Goal: Task Accomplishment & Management: Manage account settings

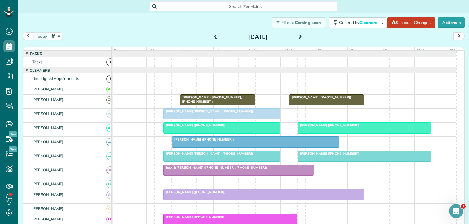
scroll to position [322, 0]
click at [357, 127] on div "[PERSON_NAME] ([PHONE_NUMBER])" at bounding box center [364, 125] width 130 height 4
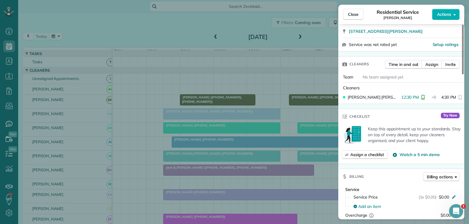
scroll to position [117, 0]
click at [356, 13] on span "Close" at bounding box center [353, 14] width 11 height 6
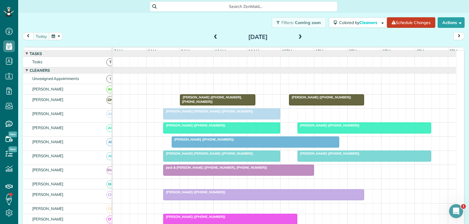
click at [330, 161] on div at bounding box center [364, 156] width 133 height 11
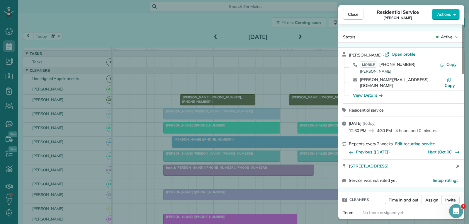
scroll to position [59, 0]
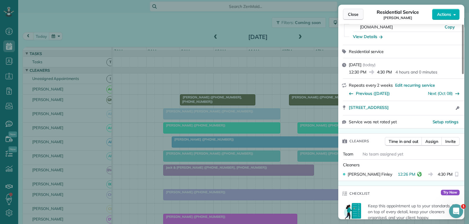
click at [350, 13] on span "Close" at bounding box center [353, 14] width 11 height 6
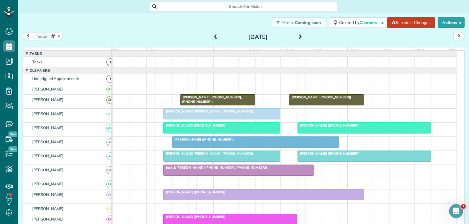
scroll to position [59, 0]
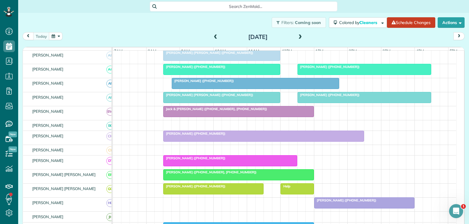
click at [233, 141] on div at bounding box center [263, 136] width 200 height 11
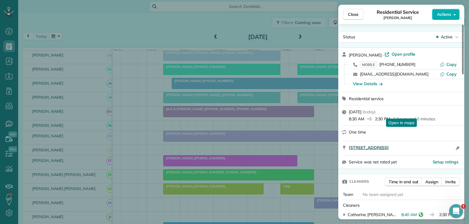
scroll to position [59, 0]
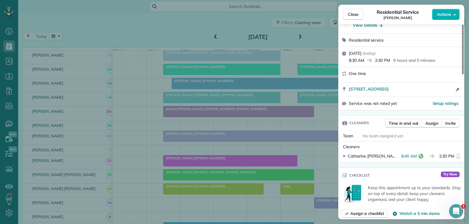
drag, startPoint x: 356, startPoint y: 15, endPoint x: 323, endPoint y: 76, distance: 69.3
click at [356, 15] on span "Close" at bounding box center [353, 14] width 11 height 6
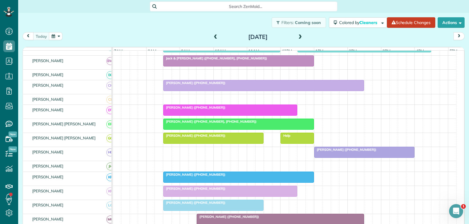
scroll to position [117, 0]
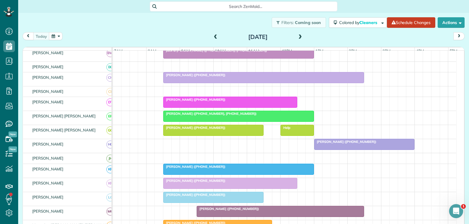
click at [343, 150] on div at bounding box center [364, 144] width 100 height 11
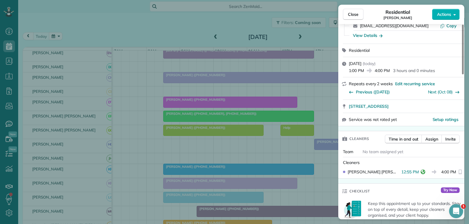
scroll to position [59, 0]
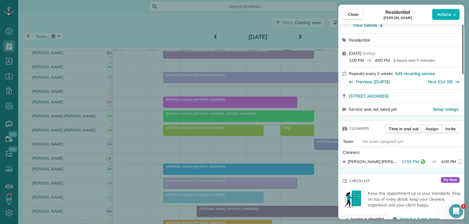
drag, startPoint x: 348, startPoint y: 14, endPoint x: 308, endPoint y: 61, distance: 61.7
click at [348, 14] on span "Close" at bounding box center [353, 14] width 11 height 6
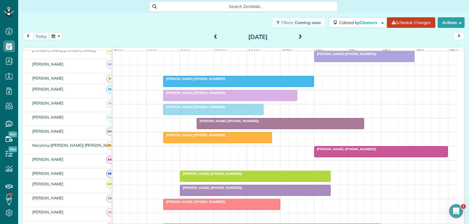
scroll to position [205, 0]
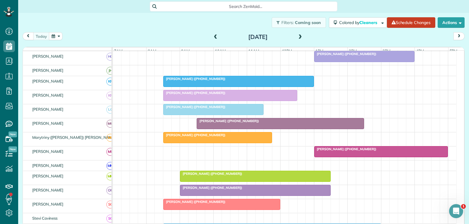
click at [284, 123] on div "[PERSON_NAME] ([PHONE_NUMBER])" at bounding box center [280, 121] width 164 height 4
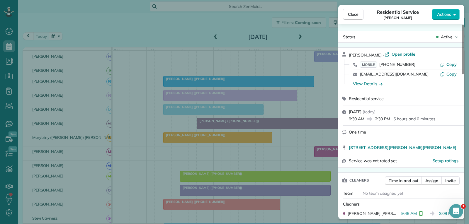
scroll to position [59, 0]
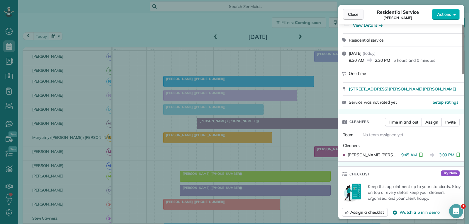
click at [352, 15] on span "Close" at bounding box center [353, 14] width 11 height 6
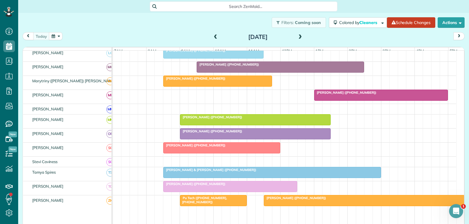
scroll to position [264, 0]
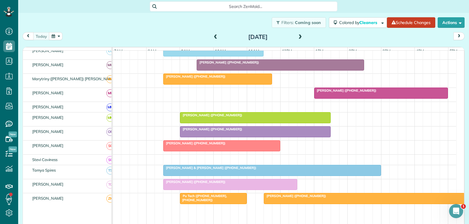
click at [233, 84] on div at bounding box center [217, 79] width 108 height 11
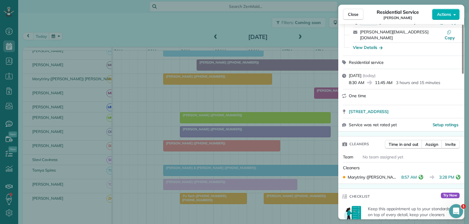
scroll to position [59, 0]
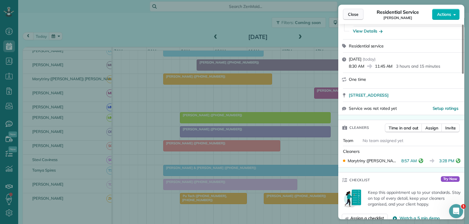
click at [352, 18] on button "Close" at bounding box center [353, 14] width 21 height 11
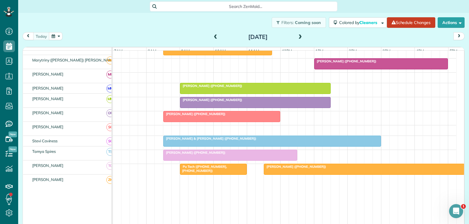
scroll to position [293, 0]
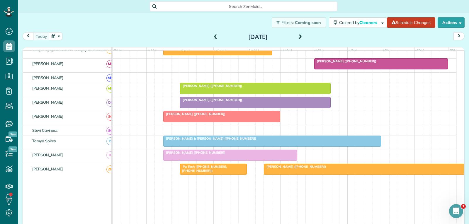
click at [337, 63] on span "[PERSON_NAME] ([PHONE_NUMBER])" at bounding box center [345, 61] width 63 height 4
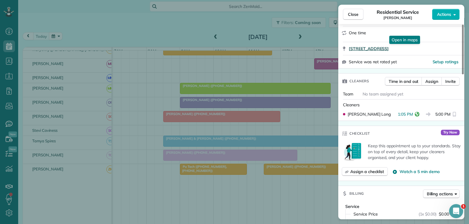
scroll to position [117, 0]
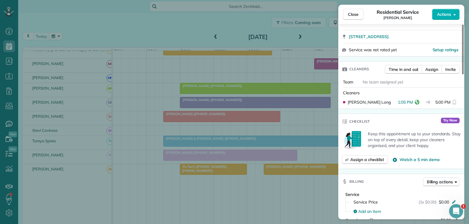
drag, startPoint x: 356, startPoint y: 16, endPoint x: 349, endPoint y: 25, distance: 11.1
click at [356, 16] on span "Close" at bounding box center [353, 14] width 11 height 6
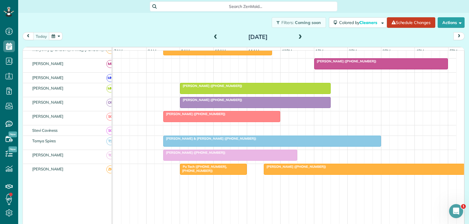
click at [250, 141] on div "[PERSON_NAME] & [PERSON_NAME] ([PHONE_NUMBER])" at bounding box center [272, 139] width 214 height 4
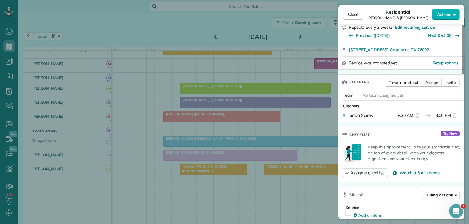
scroll to position [117, 0]
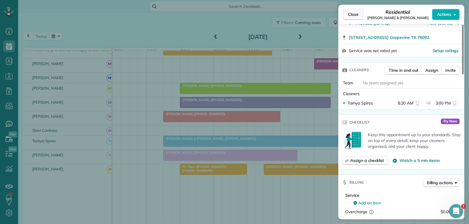
click at [352, 12] on span "Close" at bounding box center [353, 14] width 11 height 6
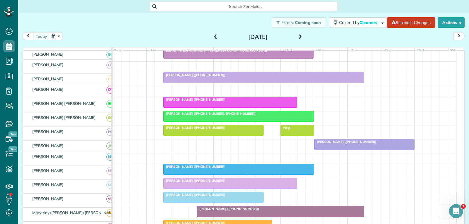
scroll to position [117, 0]
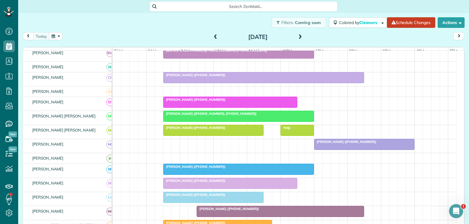
click at [268, 83] on div at bounding box center [263, 77] width 200 height 11
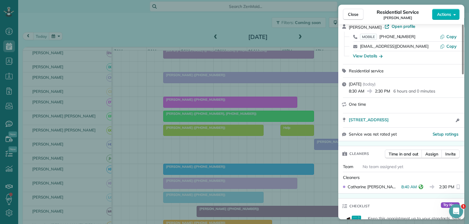
scroll to position [86, 0]
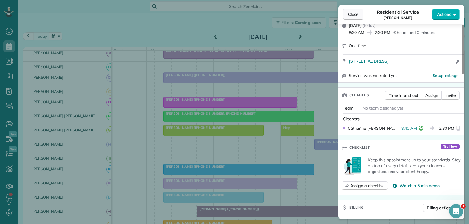
click at [351, 13] on span "Close" at bounding box center [353, 14] width 11 height 6
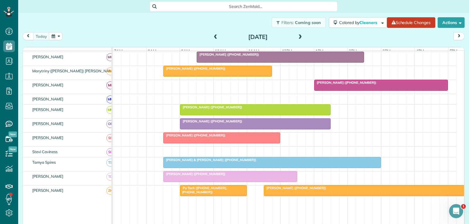
scroll to position [264, 0]
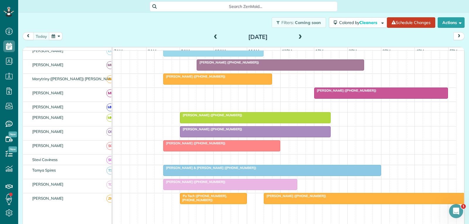
click at [242, 174] on div at bounding box center [271, 170] width 217 height 11
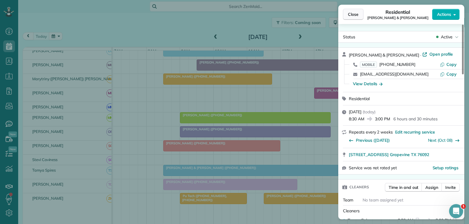
click at [353, 17] on span "Close" at bounding box center [353, 14] width 11 height 6
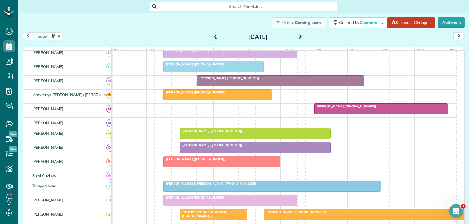
scroll to position [234, 0]
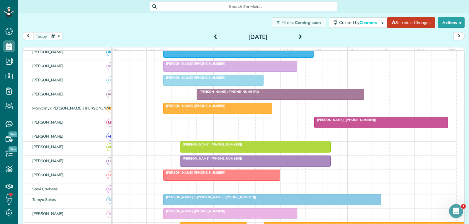
click at [408, 128] on div at bounding box center [380, 122] width 133 height 11
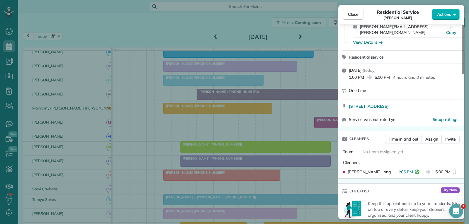
scroll to position [59, 0]
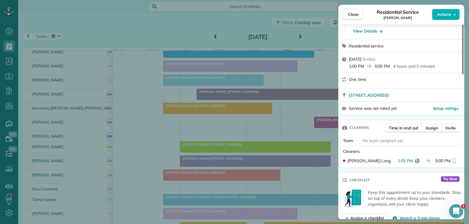
drag, startPoint x: 349, startPoint y: 14, endPoint x: 301, endPoint y: 87, distance: 87.8
click at [349, 14] on span "Close" at bounding box center [353, 14] width 11 height 6
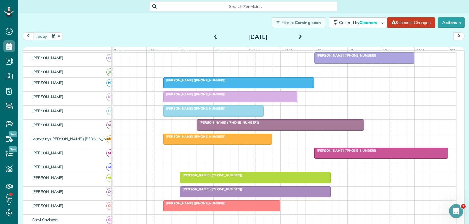
scroll to position [176, 0]
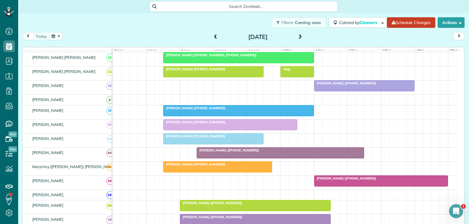
click at [259, 158] on div at bounding box center [280, 153] width 167 height 11
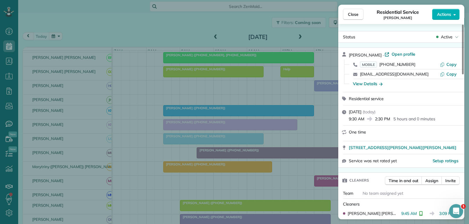
drag, startPoint x: 355, startPoint y: 13, endPoint x: 338, endPoint y: 35, distance: 27.5
click at [356, 13] on span "Close" at bounding box center [353, 14] width 11 height 6
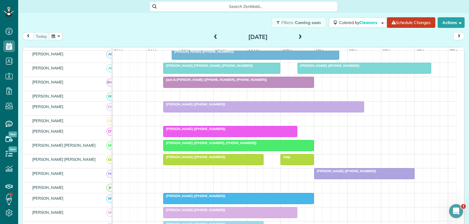
click at [268, 112] on div at bounding box center [263, 107] width 200 height 11
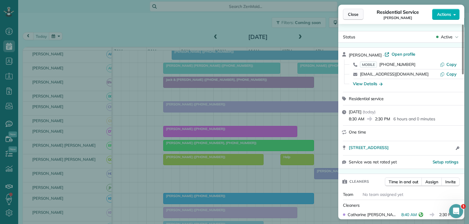
click at [350, 14] on span "Close" at bounding box center [353, 14] width 11 height 6
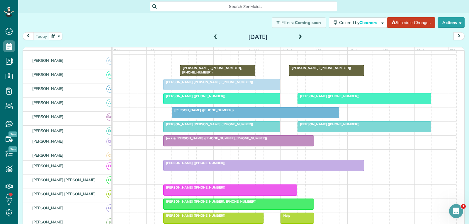
scroll to position [29, 0]
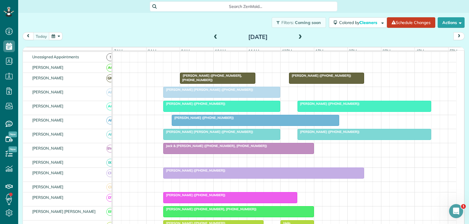
scroll to position [29, 0]
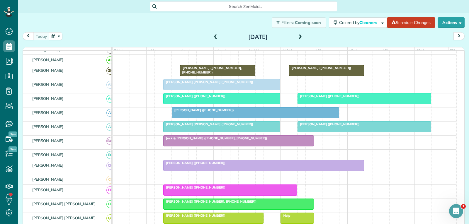
click at [276, 171] on div at bounding box center [263, 165] width 200 height 11
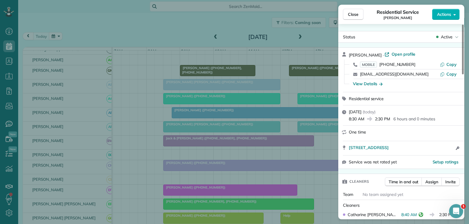
scroll to position [59, 0]
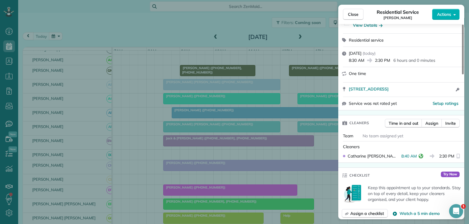
drag, startPoint x: 353, startPoint y: 14, endPoint x: 341, endPoint y: 27, distance: 17.4
click at [353, 14] on span "Close" at bounding box center [353, 14] width 11 height 6
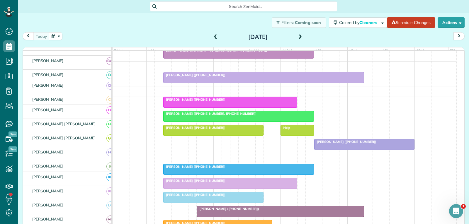
scroll to position [117, 0]
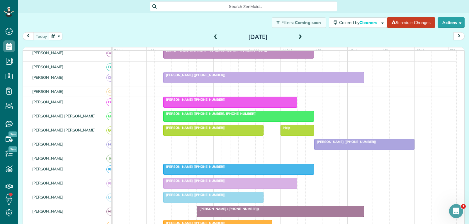
click at [390, 144] on div "[PERSON_NAME] ([PHONE_NUMBER])" at bounding box center [364, 142] width 97 height 4
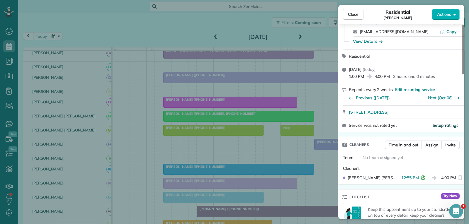
scroll to position [59, 0]
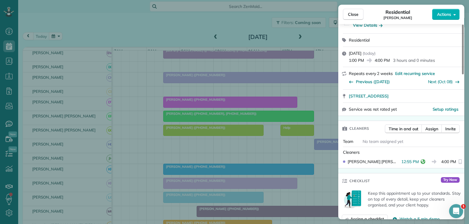
drag, startPoint x: 358, startPoint y: 17, endPoint x: 351, endPoint y: 48, distance: 32.2
click at [358, 17] on button "Close" at bounding box center [353, 14] width 21 height 11
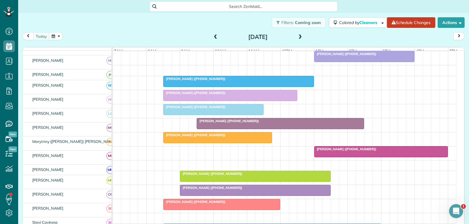
scroll to position [205, 0]
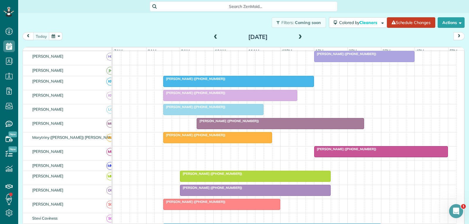
click at [397, 156] on div at bounding box center [380, 151] width 133 height 11
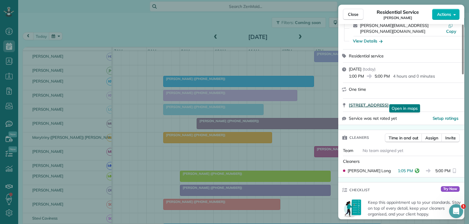
scroll to position [59, 0]
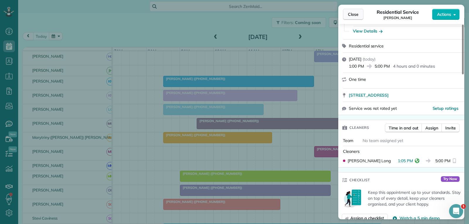
click at [350, 16] on span "Close" at bounding box center [353, 14] width 11 height 6
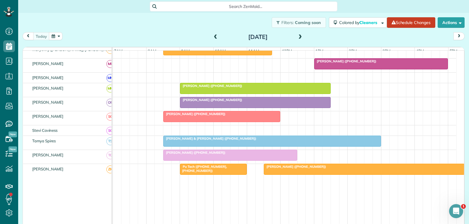
click at [301, 141] on div "[PERSON_NAME] & [PERSON_NAME] ([PHONE_NUMBER])" at bounding box center [272, 139] width 214 height 4
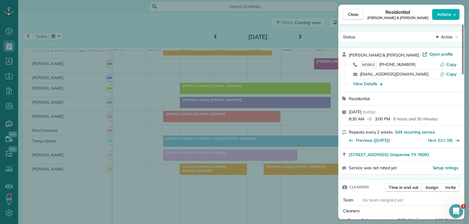
scroll to position [59, 0]
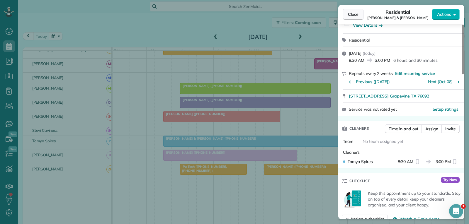
click at [351, 16] on span "Close" at bounding box center [353, 14] width 11 height 6
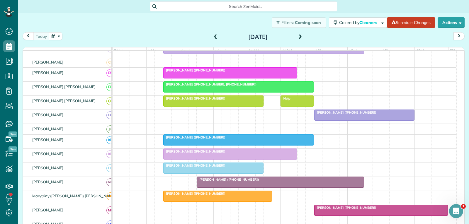
scroll to position [117, 0]
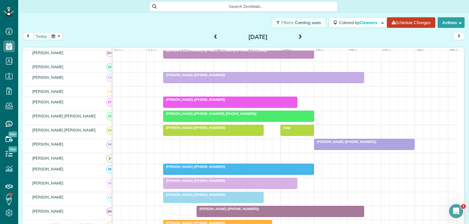
click at [262, 77] on div "[PERSON_NAME] ([PHONE_NUMBER])" at bounding box center [263, 75] width 197 height 4
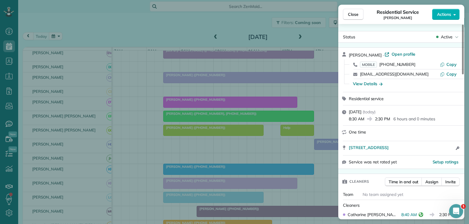
scroll to position [59, 0]
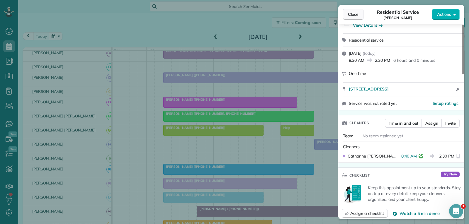
click at [352, 13] on span "Close" at bounding box center [353, 14] width 11 height 6
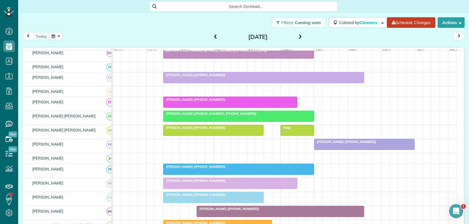
scroll to position [29, 0]
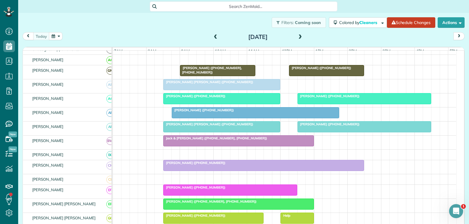
click at [342, 104] on div at bounding box center [364, 98] width 133 height 11
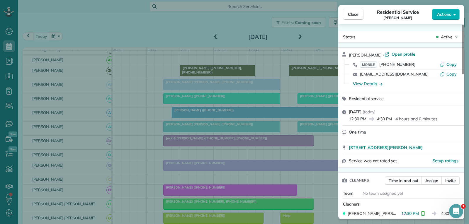
scroll to position [59, 0]
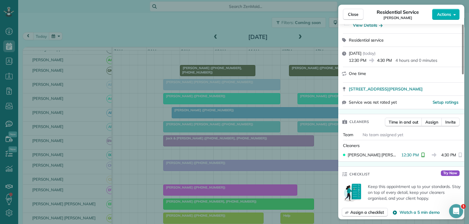
drag, startPoint x: 351, startPoint y: 16, endPoint x: 312, endPoint y: 55, distance: 54.9
click at [351, 16] on span "Close" at bounding box center [353, 14] width 11 height 6
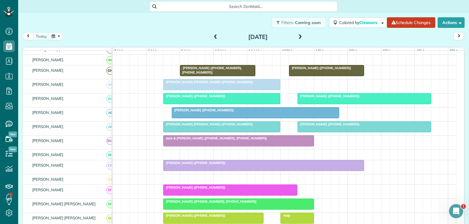
click at [318, 132] on div at bounding box center [364, 127] width 133 height 11
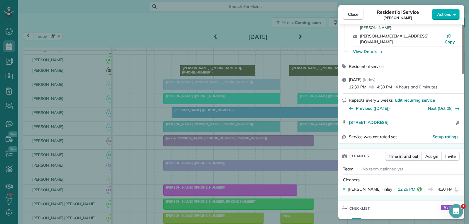
scroll to position [59, 0]
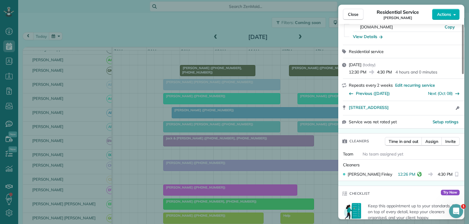
drag, startPoint x: 356, startPoint y: 14, endPoint x: 318, endPoint y: 181, distance: 171.4
click at [356, 16] on span "Close" at bounding box center [353, 14] width 11 height 6
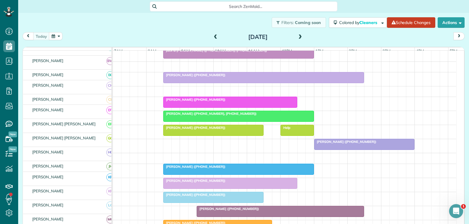
scroll to position [117, 0]
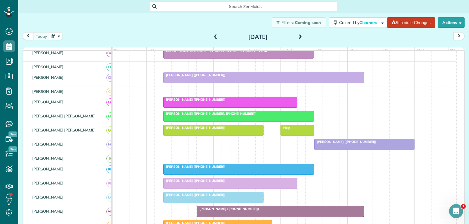
click at [350, 150] on div at bounding box center [364, 144] width 100 height 11
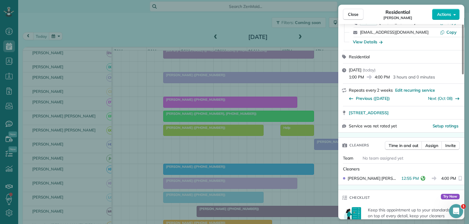
scroll to position [59, 0]
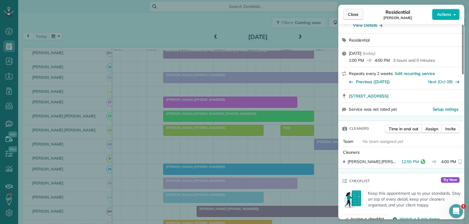
click at [356, 13] on span "Close" at bounding box center [353, 14] width 11 height 6
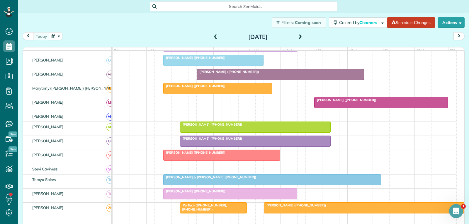
scroll to position [264, 0]
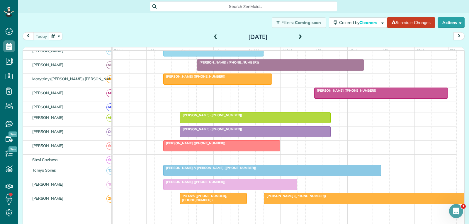
click at [400, 98] on div at bounding box center [380, 93] width 133 height 11
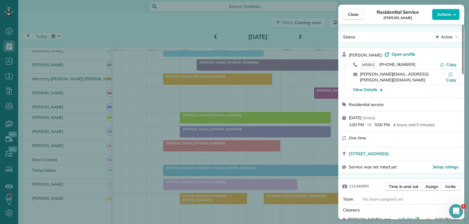
scroll to position [60, 0]
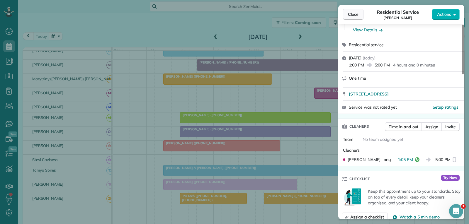
click at [349, 13] on span "Close" at bounding box center [353, 14] width 11 height 6
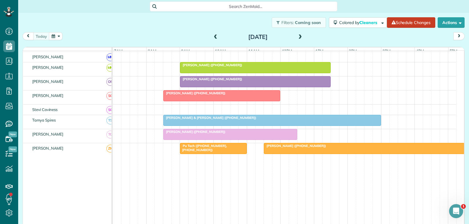
scroll to position [322, 0]
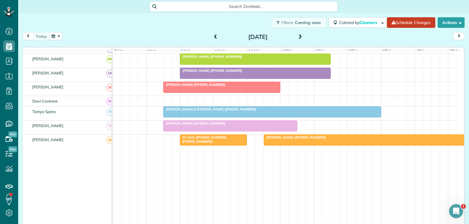
click at [324, 111] on div "Denise & Chuck Stepp (+19252003839)" at bounding box center [272, 109] width 214 height 4
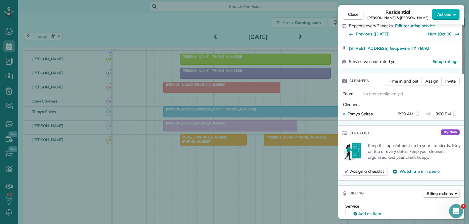
scroll to position [117, 0]
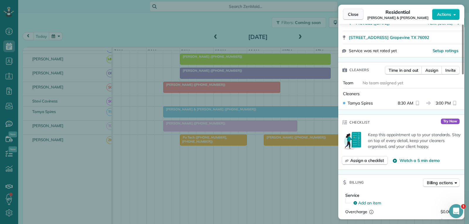
click at [352, 12] on span "Close" at bounding box center [353, 14] width 11 height 6
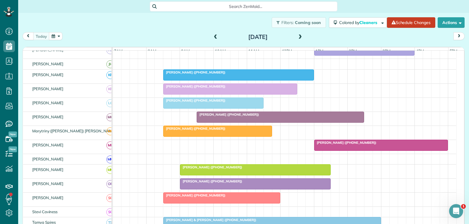
scroll to position [176, 0]
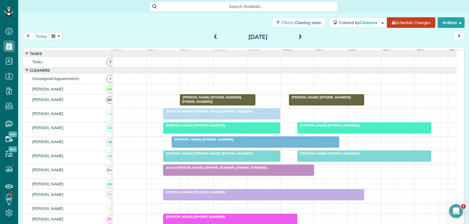
click at [313, 133] on div at bounding box center [364, 128] width 133 height 11
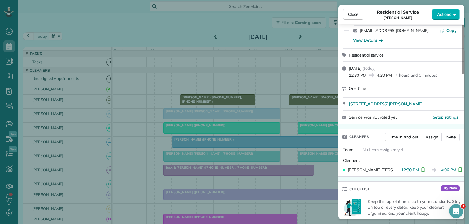
scroll to position [59, 0]
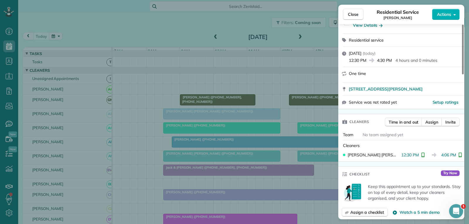
drag, startPoint x: 353, startPoint y: 12, endPoint x: 329, endPoint y: 17, distance: 24.9
click at [353, 12] on span "Close" at bounding box center [353, 14] width 11 height 6
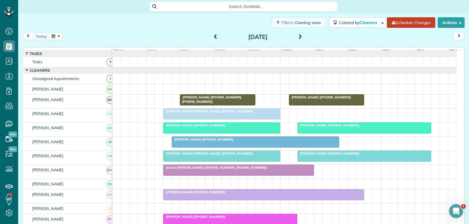
click at [309, 161] on div at bounding box center [364, 156] width 133 height 11
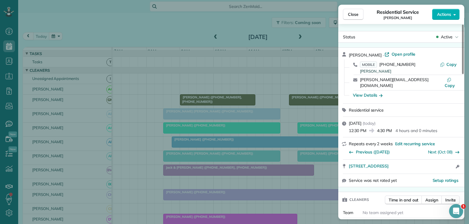
scroll to position [59, 0]
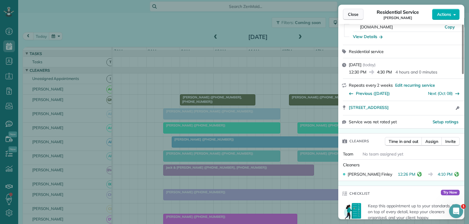
click at [355, 17] on span "Close" at bounding box center [353, 14] width 11 height 6
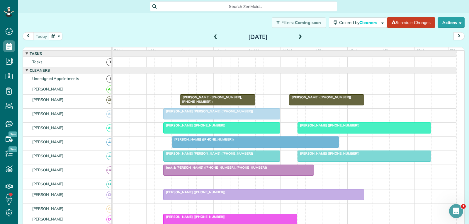
scroll to position [29, 0]
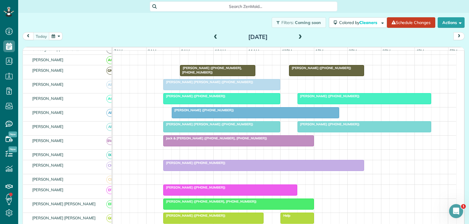
click at [272, 165] on div "[PERSON_NAME] ([PHONE_NUMBER])" at bounding box center [263, 163] width 197 height 4
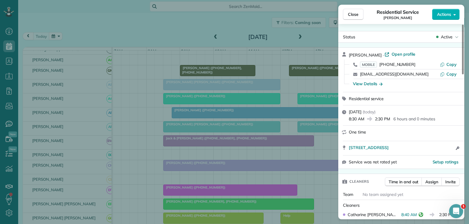
scroll to position [59, 0]
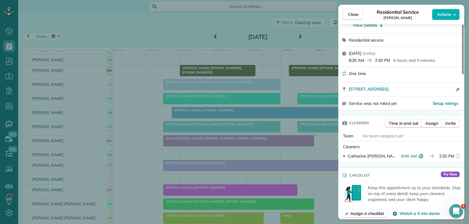
drag, startPoint x: 357, startPoint y: 13, endPoint x: 354, endPoint y: 24, distance: 10.9
click at [357, 13] on span "Close" at bounding box center [353, 14] width 11 height 6
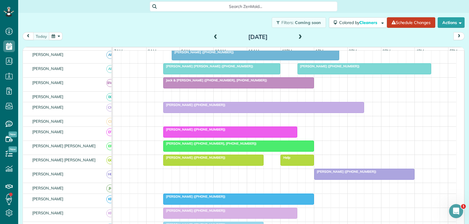
scroll to position [88, 0]
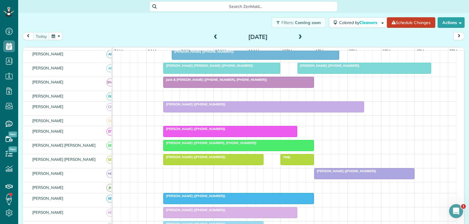
click at [342, 178] on div at bounding box center [364, 173] width 100 height 11
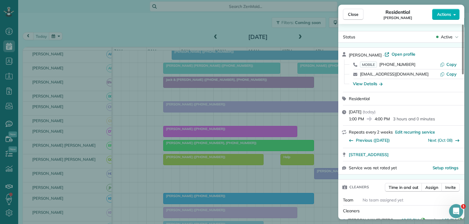
scroll to position [59, 0]
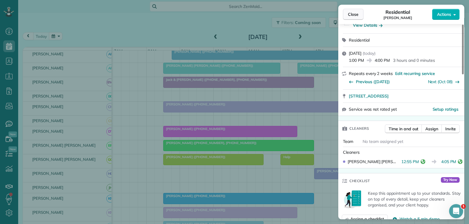
click at [354, 15] on span "Close" at bounding box center [353, 14] width 11 height 6
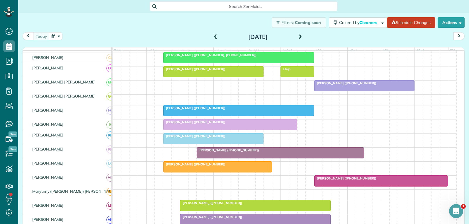
scroll to position [176, 0]
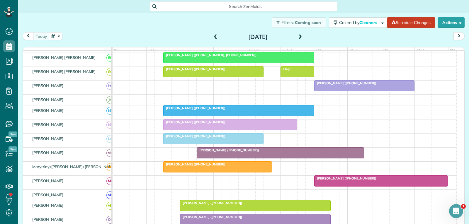
click at [362, 186] on div at bounding box center [380, 181] width 133 height 11
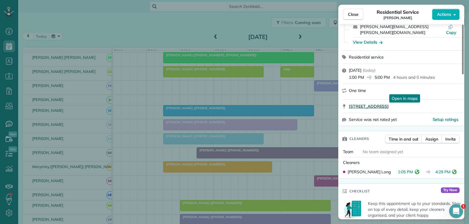
scroll to position [59, 0]
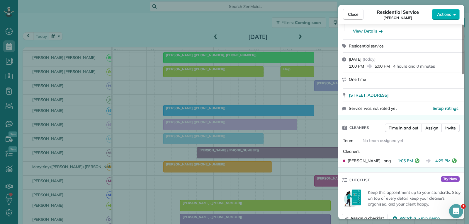
drag, startPoint x: 351, startPoint y: 15, endPoint x: 327, endPoint y: 47, distance: 40.1
click at [351, 15] on span "Close" at bounding box center [353, 14] width 11 height 6
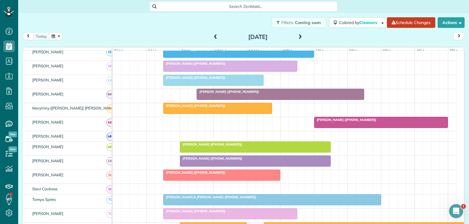
scroll to position [264, 0]
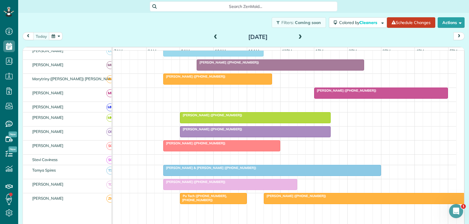
click at [274, 170] on div "[PERSON_NAME] & [PERSON_NAME] ([PHONE_NUMBER])" at bounding box center [272, 168] width 214 height 4
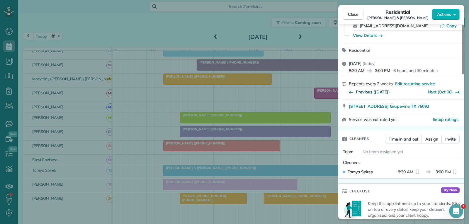
scroll to position [59, 0]
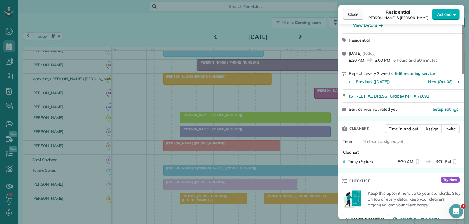
click at [358, 13] on span "Close" at bounding box center [353, 14] width 11 height 6
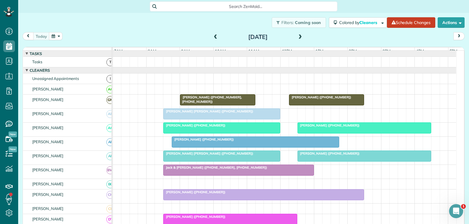
click at [272, 194] on div "Michael Grayson (+18175136739)" at bounding box center [263, 192] width 197 height 4
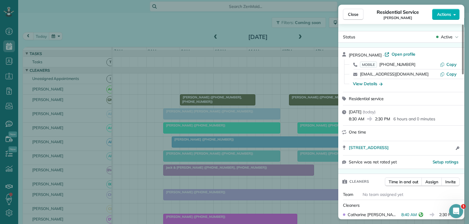
scroll to position [60, 0]
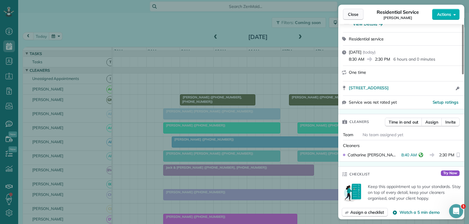
drag, startPoint x: 352, startPoint y: 12, endPoint x: 350, endPoint y: 19, distance: 7.3
click at [352, 12] on span "Close" at bounding box center [353, 14] width 11 height 6
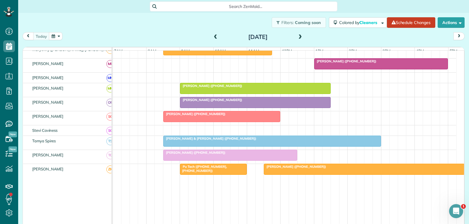
click at [300, 141] on div "Denise & Chuck Stepp (+19252003839)" at bounding box center [272, 139] width 214 height 4
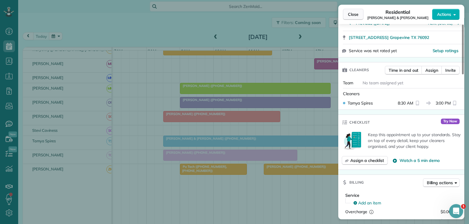
click at [357, 15] on span "Close" at bounding box center [353, 14] width 11 height 6
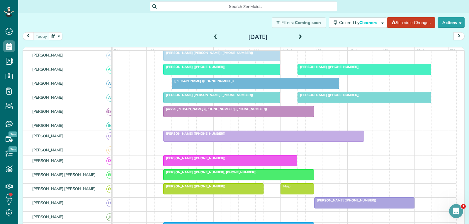
click at [263, 142] on div at bounding box center [263, 136] width 200 height 11
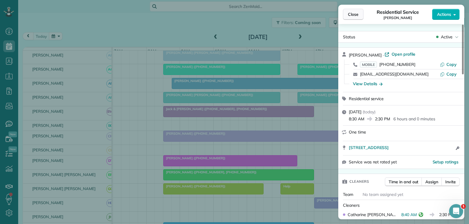
click at [357, 15] on span "Close" at bounding box center [353, 14] width 11 height 6
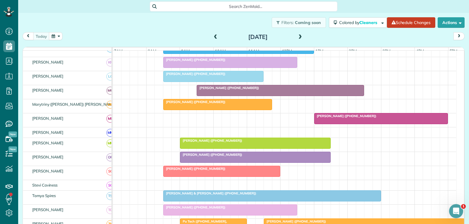
scroll to position [264, 0]
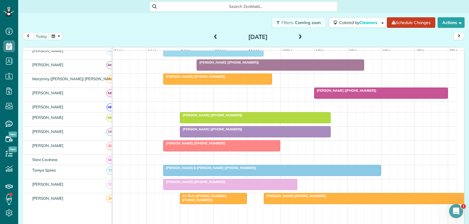
click at [315, 175] on div at bounding box center [271, 170] width 217 height 11
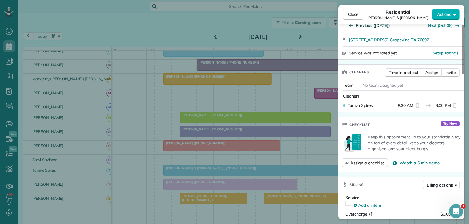
scroll to position [117, 0]
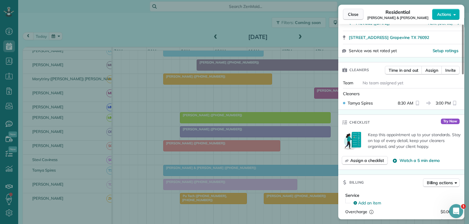
drag, startPoint x: 357, startPoint y: 16, endPoint x: 351, endPoint y: 16, distance: 5.9
click at [357, 16] on span "Close" at bounding box center [353, 14] width 11 height 6
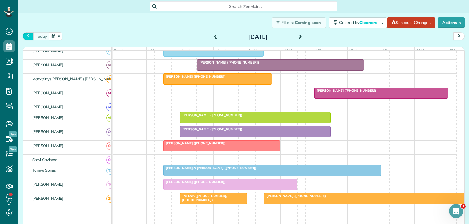
click at [28, 35] on span "prev" at bounding box center [28, 36] width 5 height 4
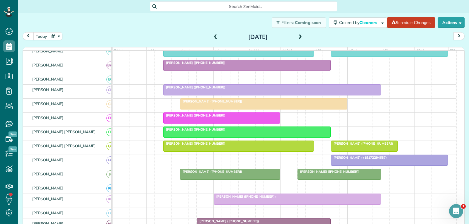
scroll to position [84, 0]
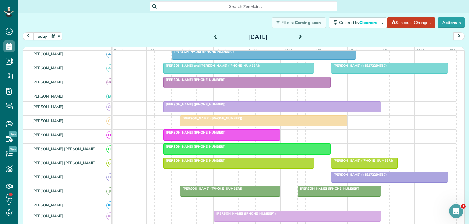
click at [277, 106] on div "Camille Asake (+18178803109)" at bounding box center [272, 104] width 214 height 4
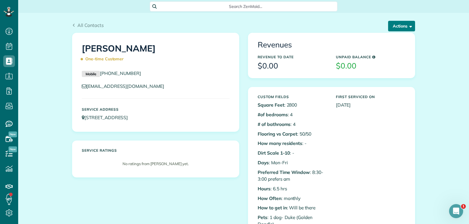
click at [410, 25] on button "Actions" at bounding box center [401, 26] width 27 height 11
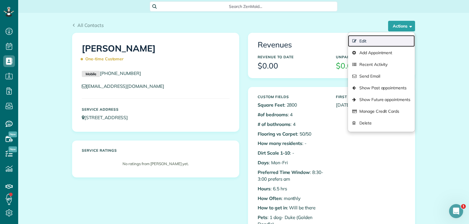
click at [363, 42] on link "Edit" at bounding box center [381, 41] width 67 height 12
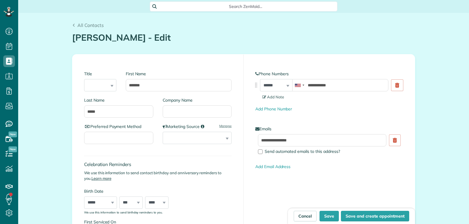
scroll to position [3, 3]
type input "**********"
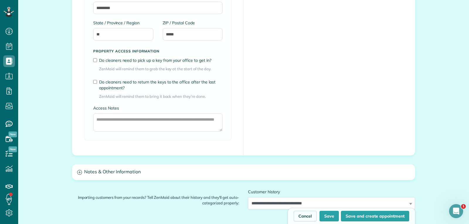
scroll to position [439, 0]
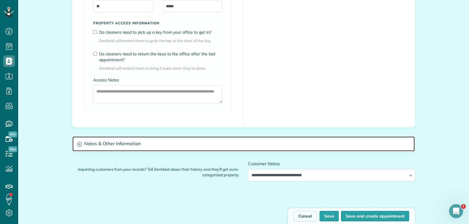
click at [135, 142] on h3 "Notes & Other Information" at bounding box center [243, 144] width 342 height 15
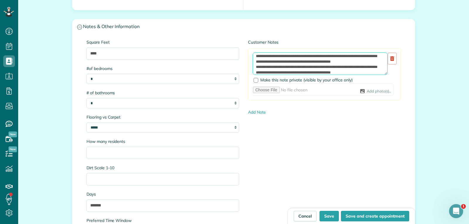
scroll to position [113, 0]
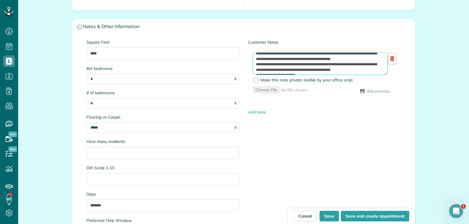
click at [322, 71] on textarea at bounding box center [320, 63] width 135 height 23
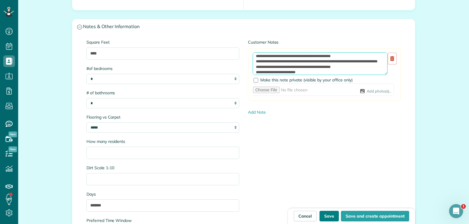
type textarea "**********"
click at [327, 214] on button "Save" at bounding box center [328, 216] width 19 height 11
type input "**********"
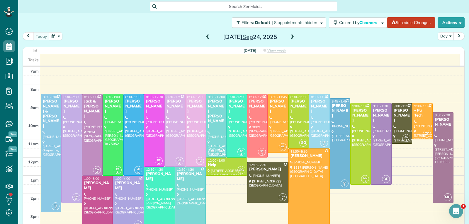
click at [289, 36] on span at bounding box center [292, 37] width 6 height 5
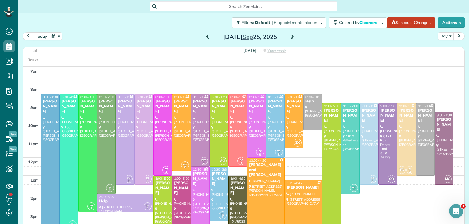
click at [289, 38] on span at bounding box center [292, 37] width 6 height 5
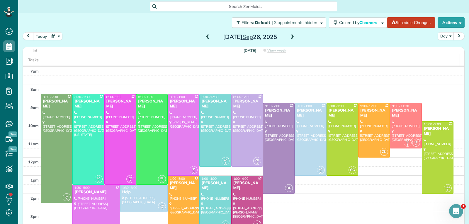
click at [289, 38] on span at bounding box center [292, 37] width 6 height 5
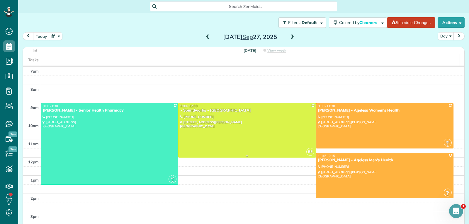
click at [256, 119] on div at bounding box center [246, 130] width 137 height 54
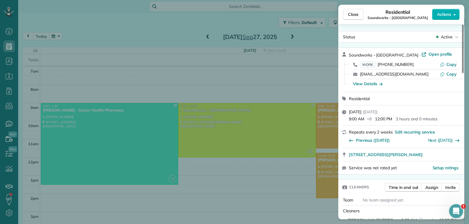
drag, startPoint x: 357, startPoint y: 16, endPoint x: 325, endPoint y: 16, distance: 31.9
click at [357, 16] on span "Close" at bounding box center [353, 14] width 11 height 6
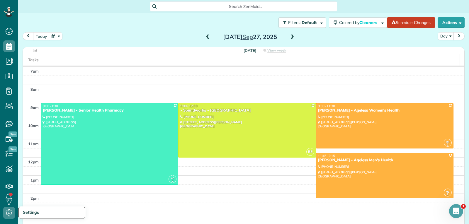
drag, startPoint x: 27, startPoint y: 211, endPoint x: 41, endPoint y: 203, distance: 16.1
click at [28, 211] on span "Settings" at bounding box center [31, 212] width 16 height 5
